Goal: Information Seeking & Learning: Learn about a topic

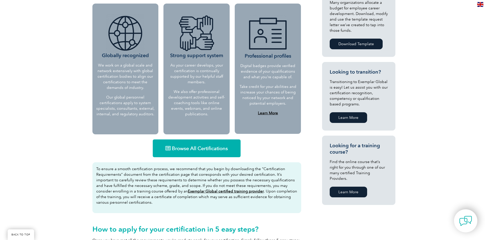
scroll to position [229, 0]
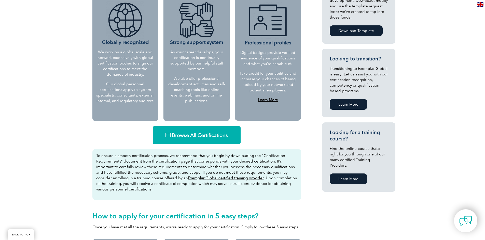
click at [179, 141] on link "Browse All Certifications" at bounding box center [197, 135] width 88 height 18
click at [356, 175] on link "Learn More" at bounding box center [348, 179] width 37 height 11
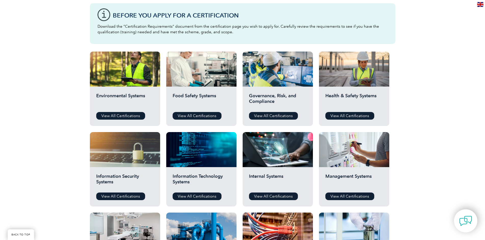
scroll to position [153, 0]
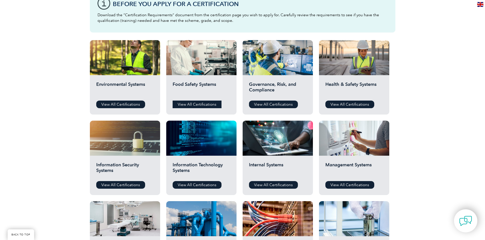
click at [197, 104] on link "View All Certifications" at bounding box center [197, 105] width 49 height 8
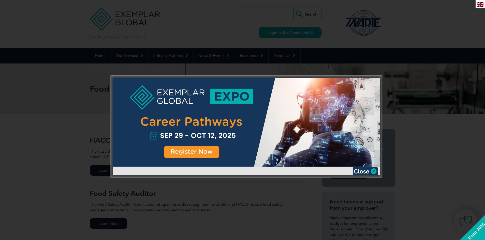
click at [375, 171] on img at bounding box center [364, 172] width 25 height 8
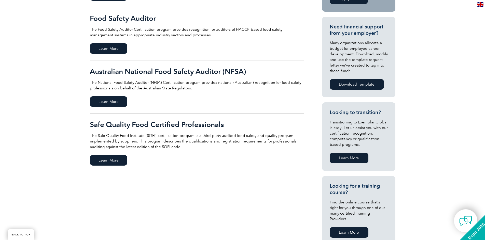
scroll to position [178, 0]
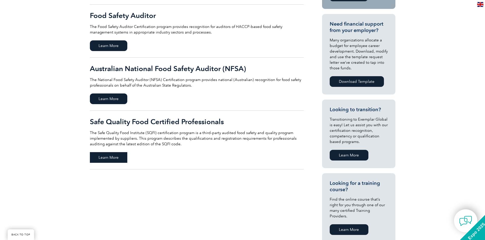
click at [109, 157] on span "Learn More" at bounding box center [108, 157] width 37 height 11
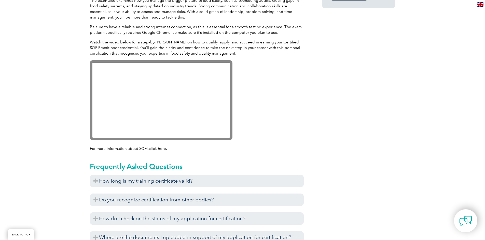
scroll to position [458, 0]
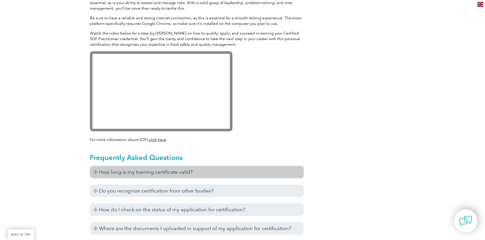
click at [152, 172] on h3 "How long is my training certificate valid?" at bounding box center [197, 172] width 214 height 12
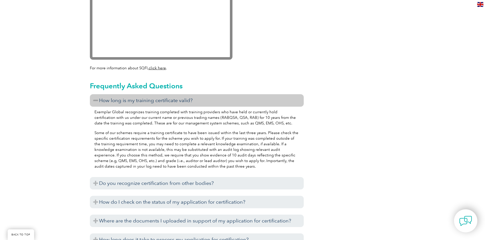
scroll to position [534, 0]
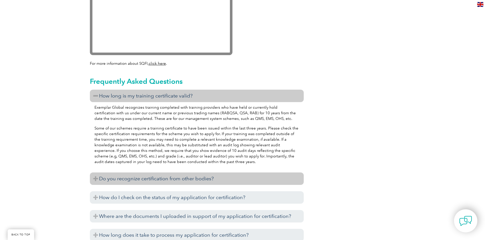
click at [160, 182] on h3 "Do you recognize certification from other bodies?" at bounding box center [197, 179] width 214 height 12
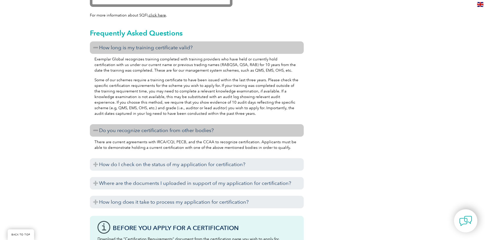
scroll to position [585, 0]
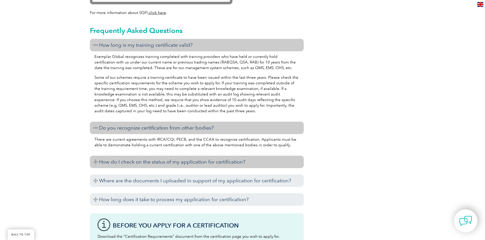
click at [164, 167] on h3 "How do I check on the status of my application for certification?" at bounding box center [197, 162] width 214 height 12
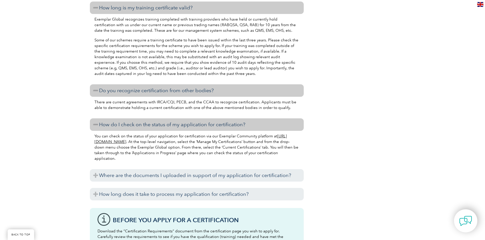
scroll to position [636, 0]
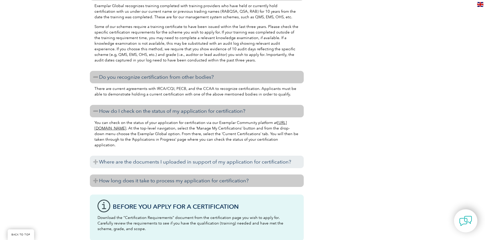
click at [163, 179] on h3 "How long does it take to process my application for certification?" at bounding box center [197, 181] width 214 height 12
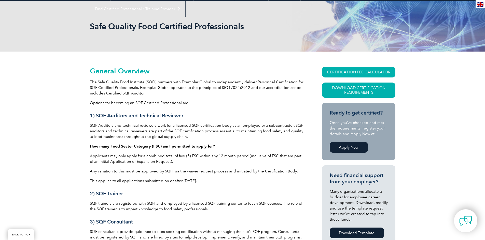
scroll to position [0, 0]
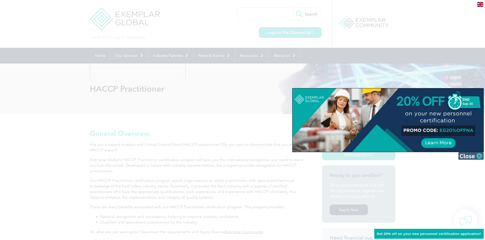
click at [477, 153] on img at bounding box center [470, 156] width 25 height 8
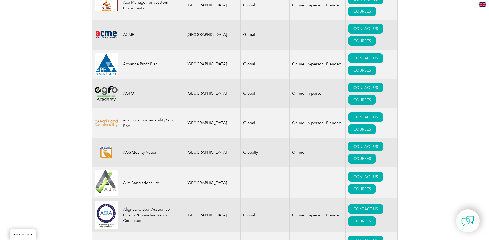
scroll to position [433, 0]
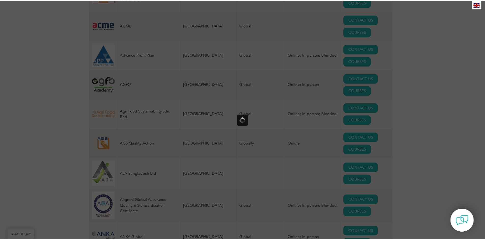
scroll to position [0, 0]
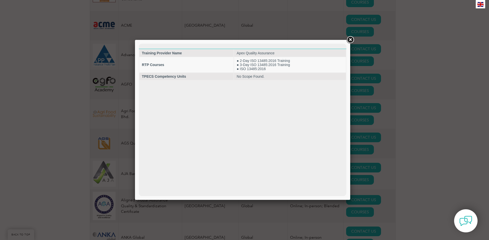
click at [354, 38] on link at bounding box center [349, 39] width 9 height 9
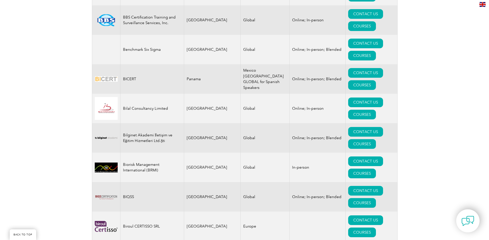
scroll to position [1043, 0]
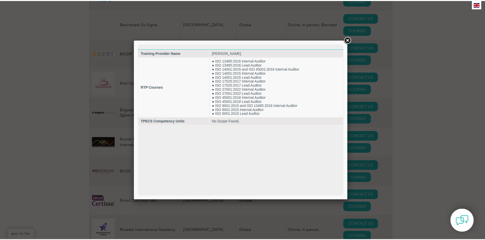
scroll to position [0, 0]
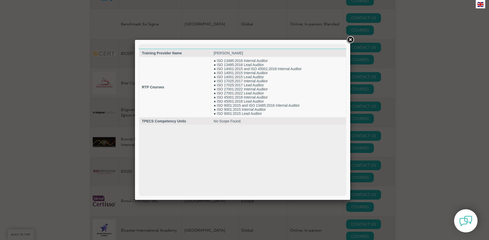
click at [350, 39] on link at bounding box center [349, 39] width 9 height 9
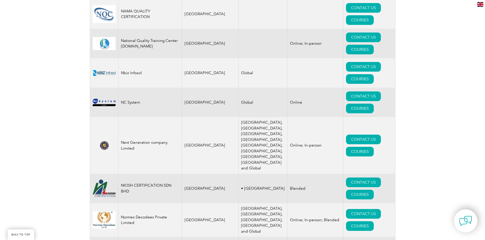
scroll to position [5548, 0]
